Goal: Transaction & Acquisition: Obtain resource

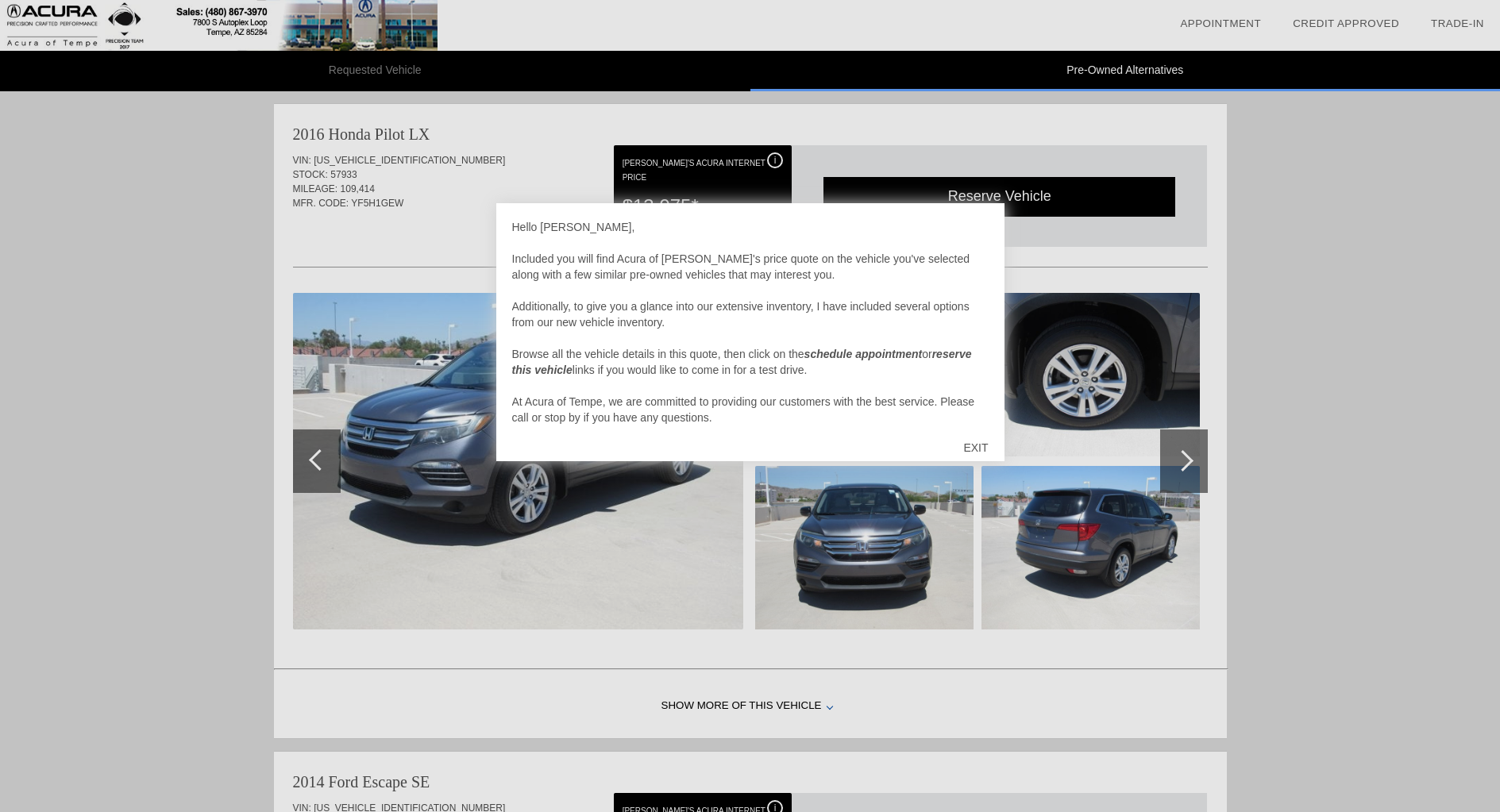
click at [343, 188] on div at bounding box center [750, 406] width 1500 height 812
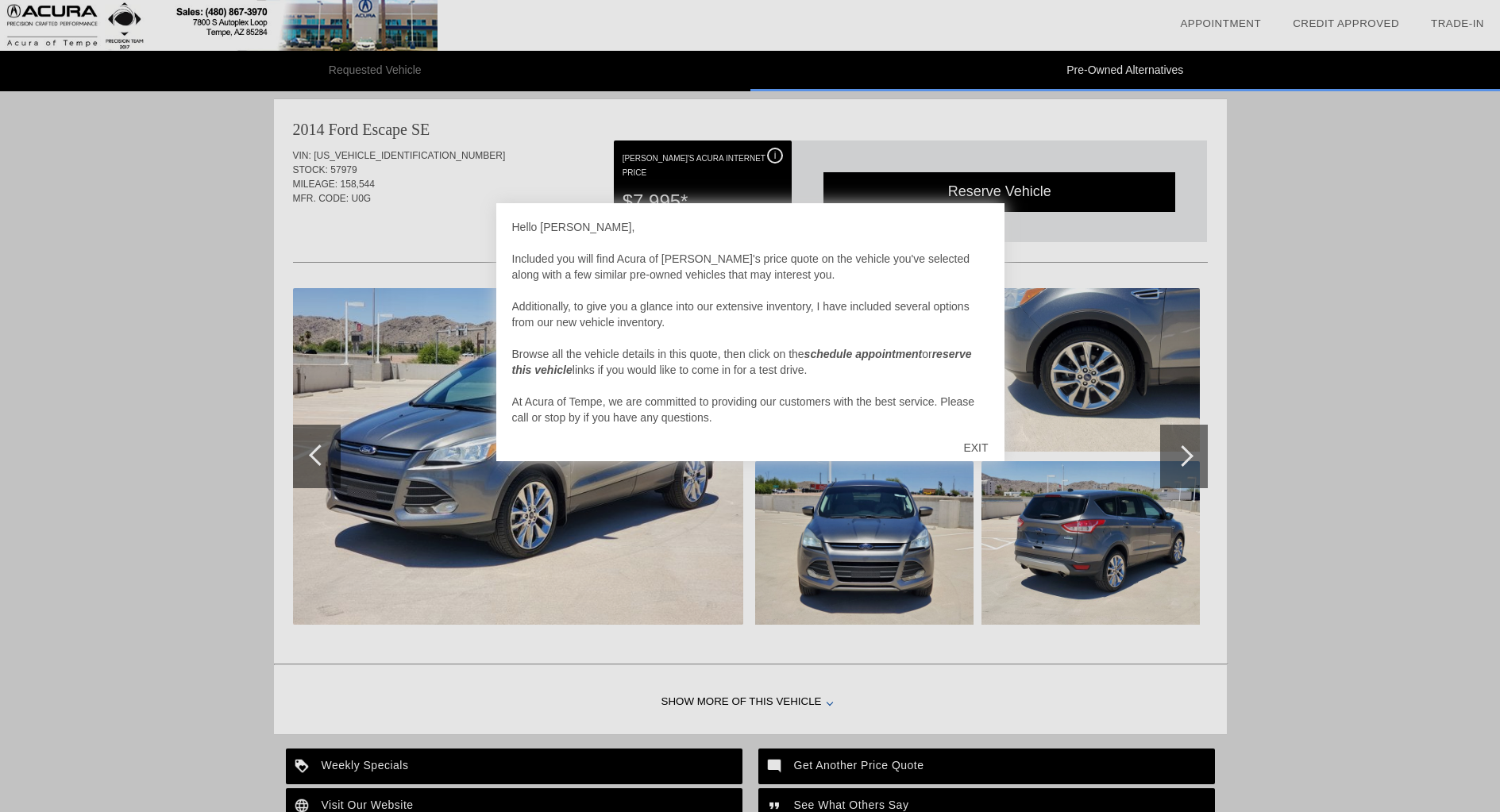
click at [343, 188] on div at bounding box center [750, 406] width 1500 height 812
click at [1197, 455] on div at bounding box center [750, 406] width 1500 height 812
click at [1176, 456] on div at bounding box center [750, 406] width 1500 height 812
click at [968, 450] on div "EXIT" at bounding box center [975, 447] width 56 height 47
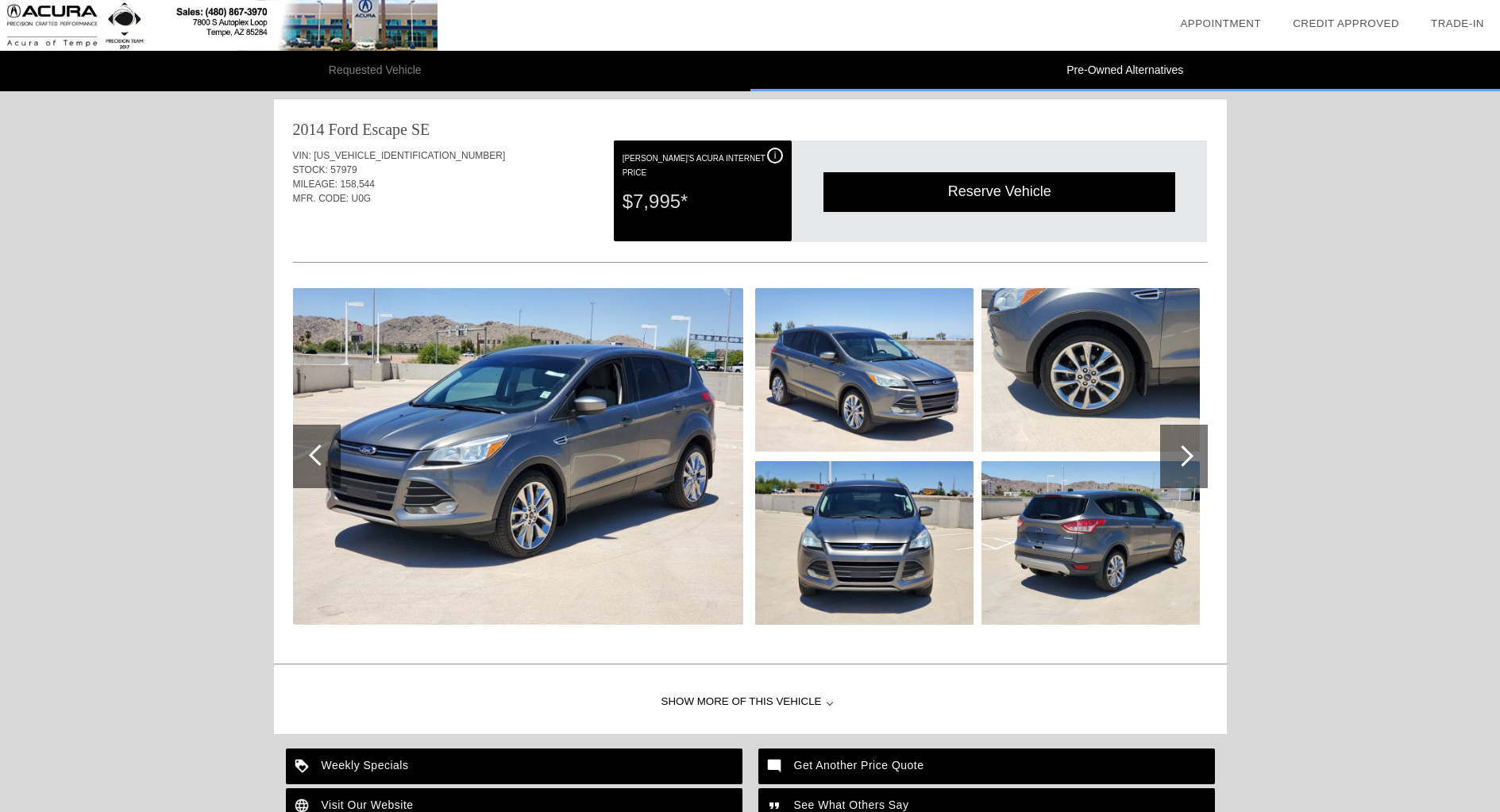
click at [1186, 457] on div at bounding box center [1182, 456] width 21 height 21
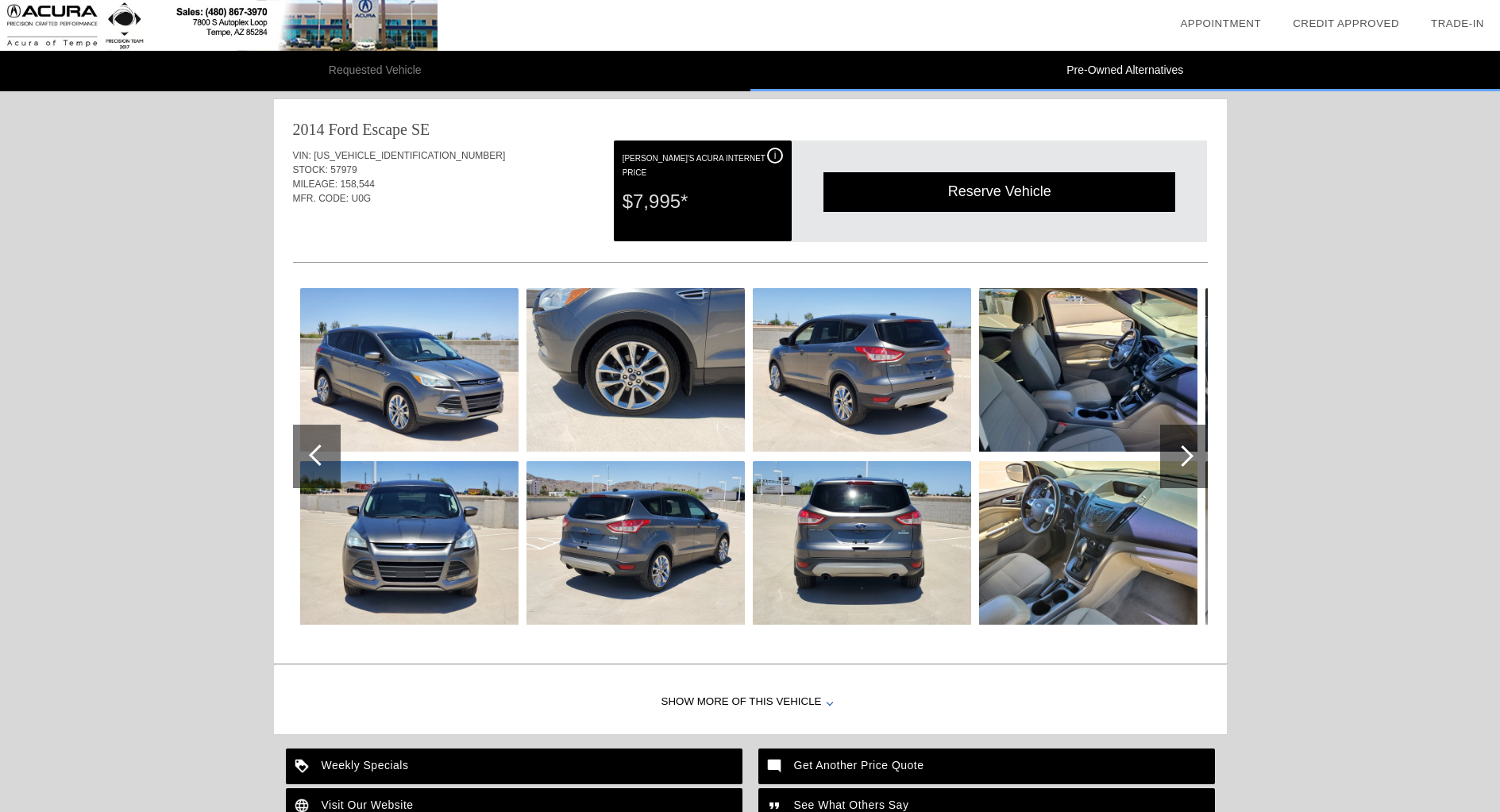
click at [1182, 448] on div at bounding box center [1182, 456] width 21 height 21
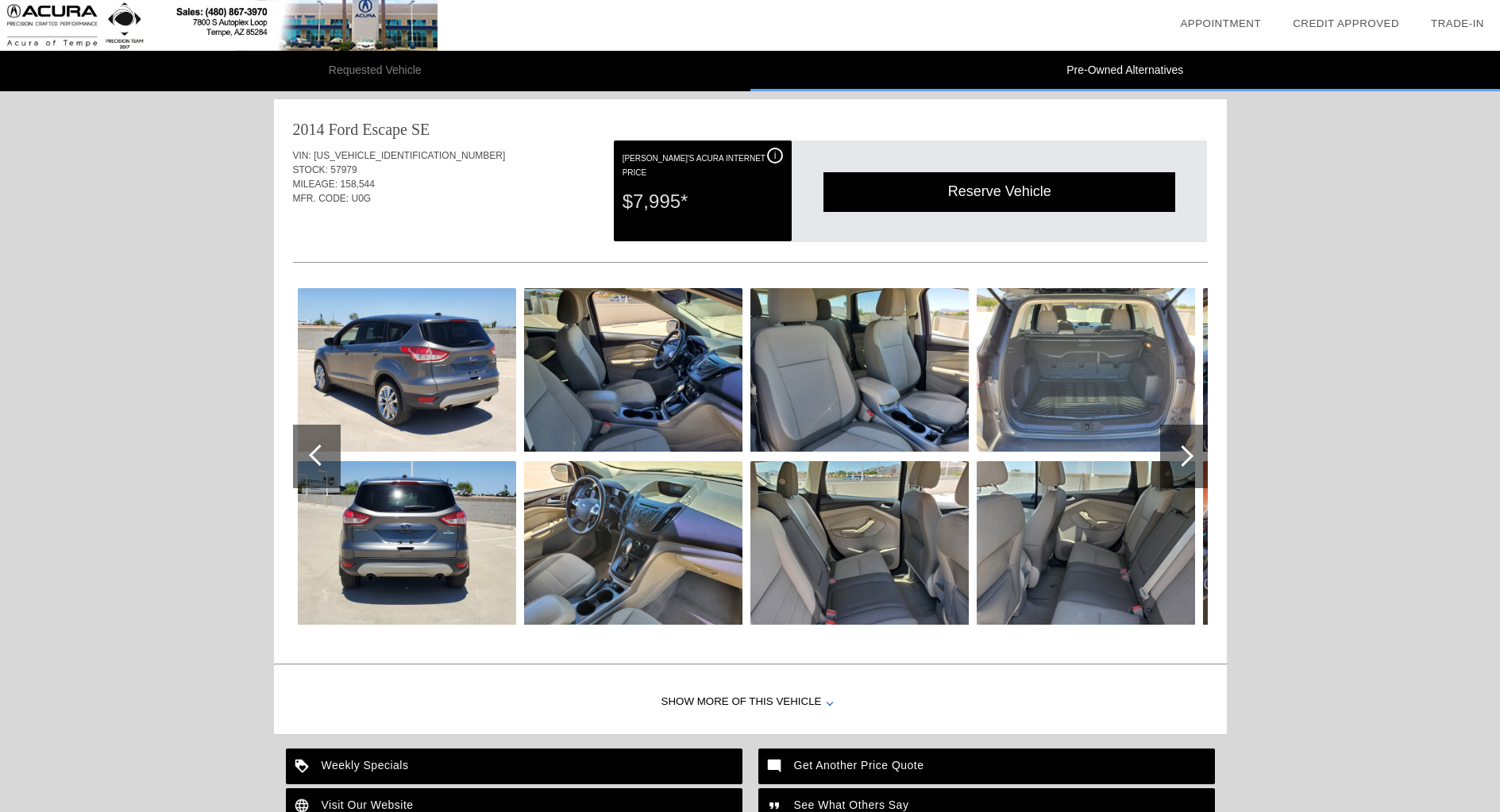
click at [1182, 448] on div at bounding box center [1182, 456] width 21 height 21
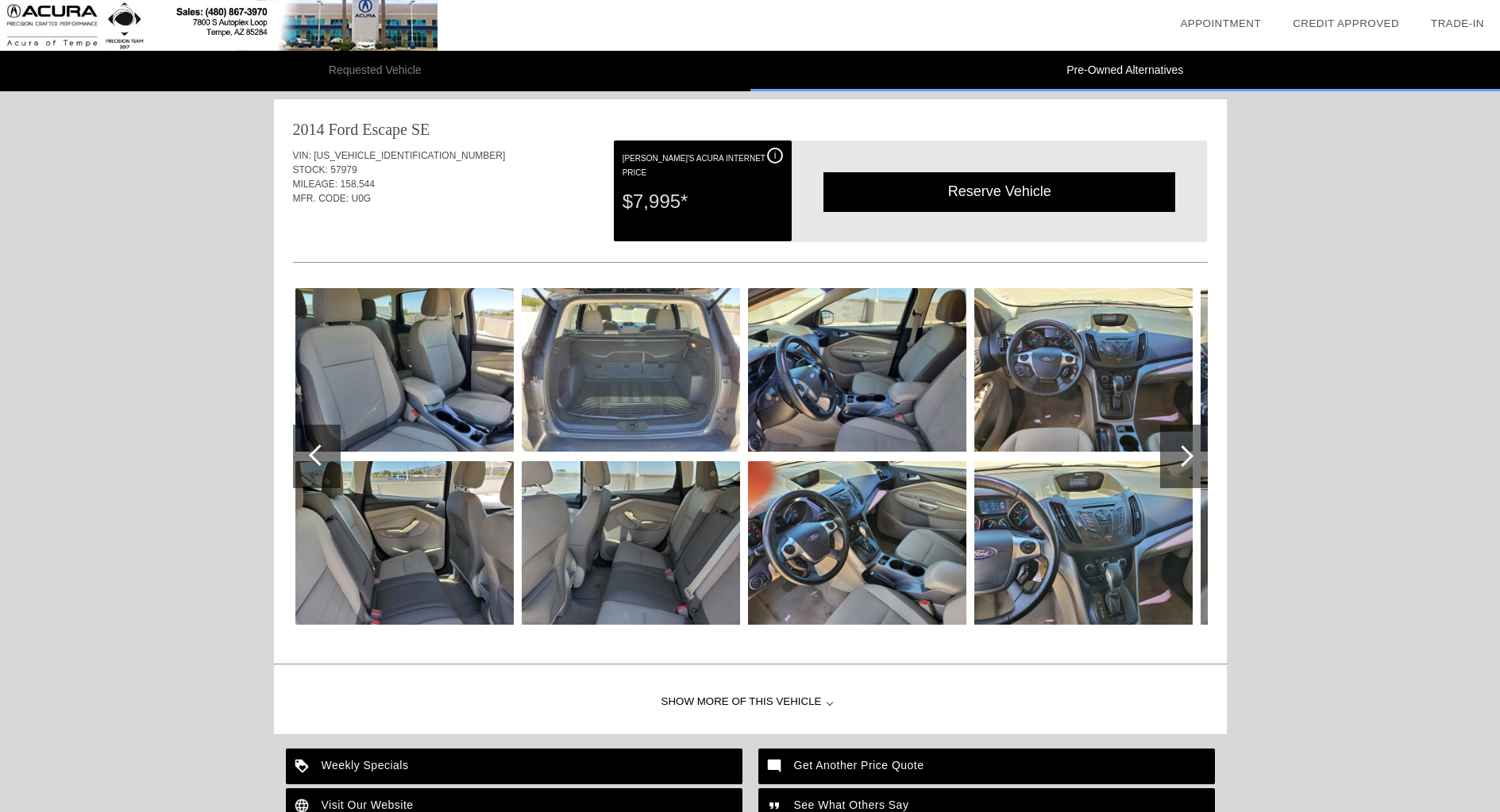
click at [1182, 448] on div at bounding box center [1182, 456] width 21 height 21
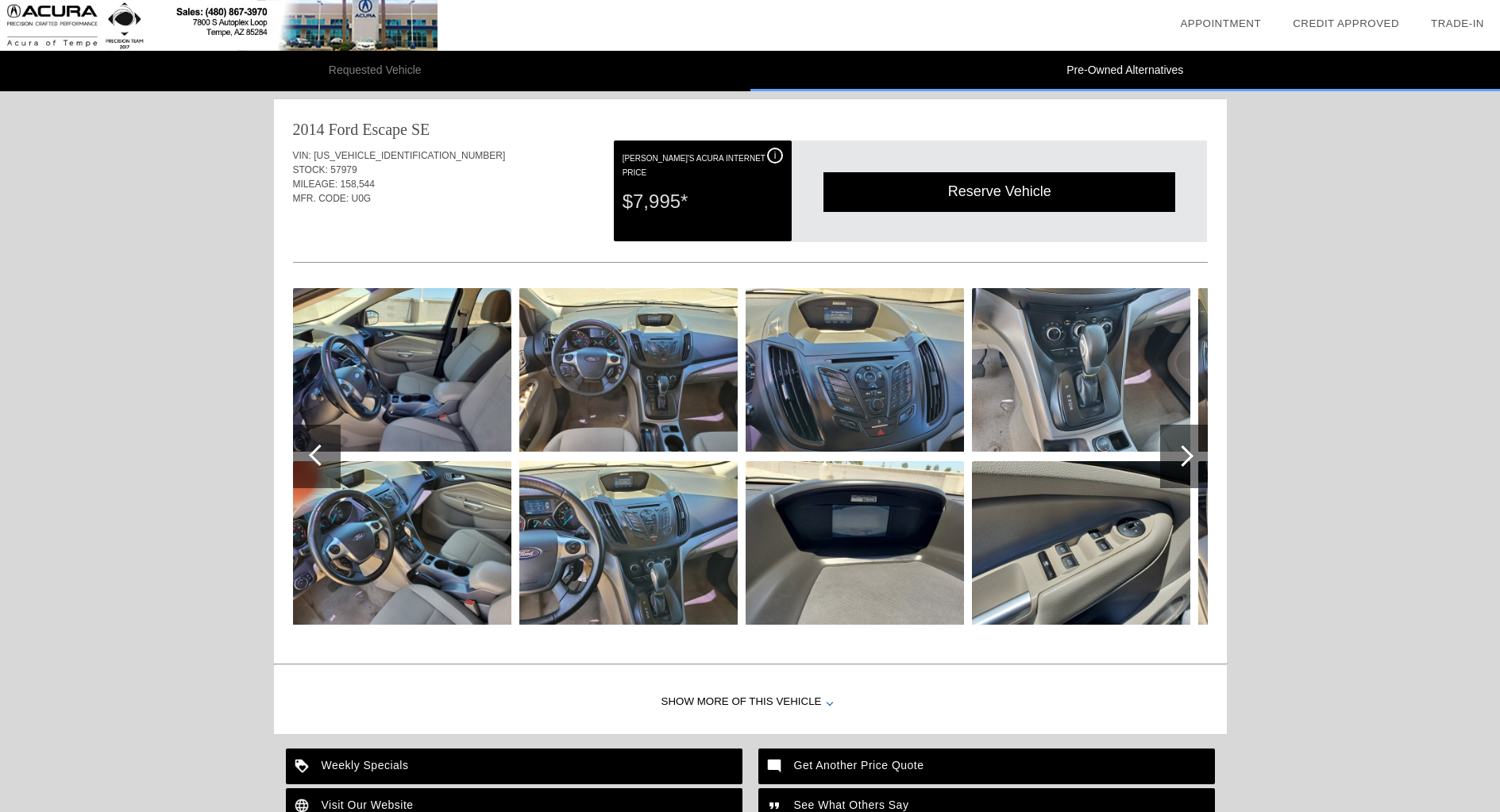
click at [1182, 448] on div at bounding box center [1182, 456] width 21 height 21
